Goal: Transaction & Acquisition: Purchase product/service

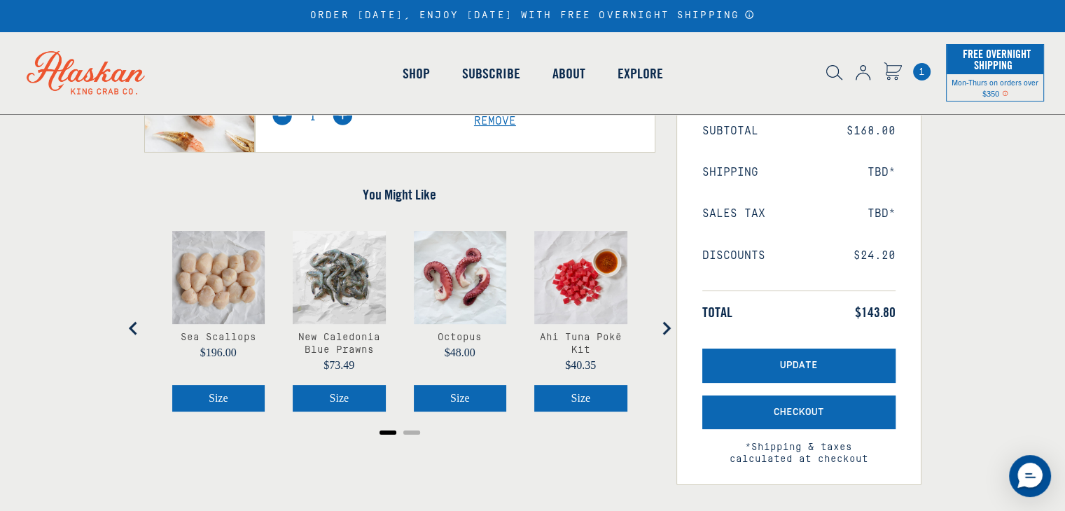
scroll to position [210, 0]
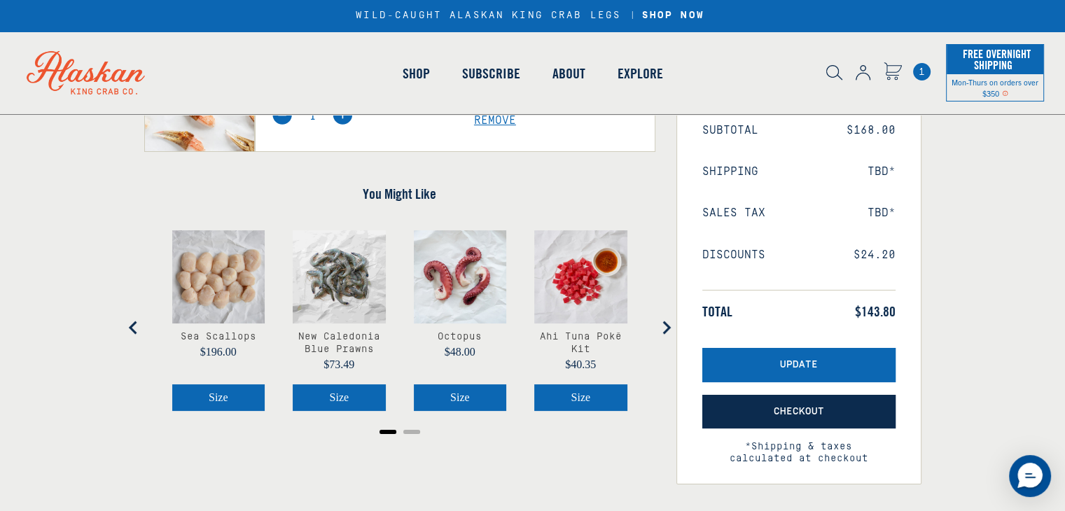
click at [783, 412] on span "Checkout" at bounding box center [799, 412] width 50 height 12
